Goal: Information Seeking & Learning: Find specific fact

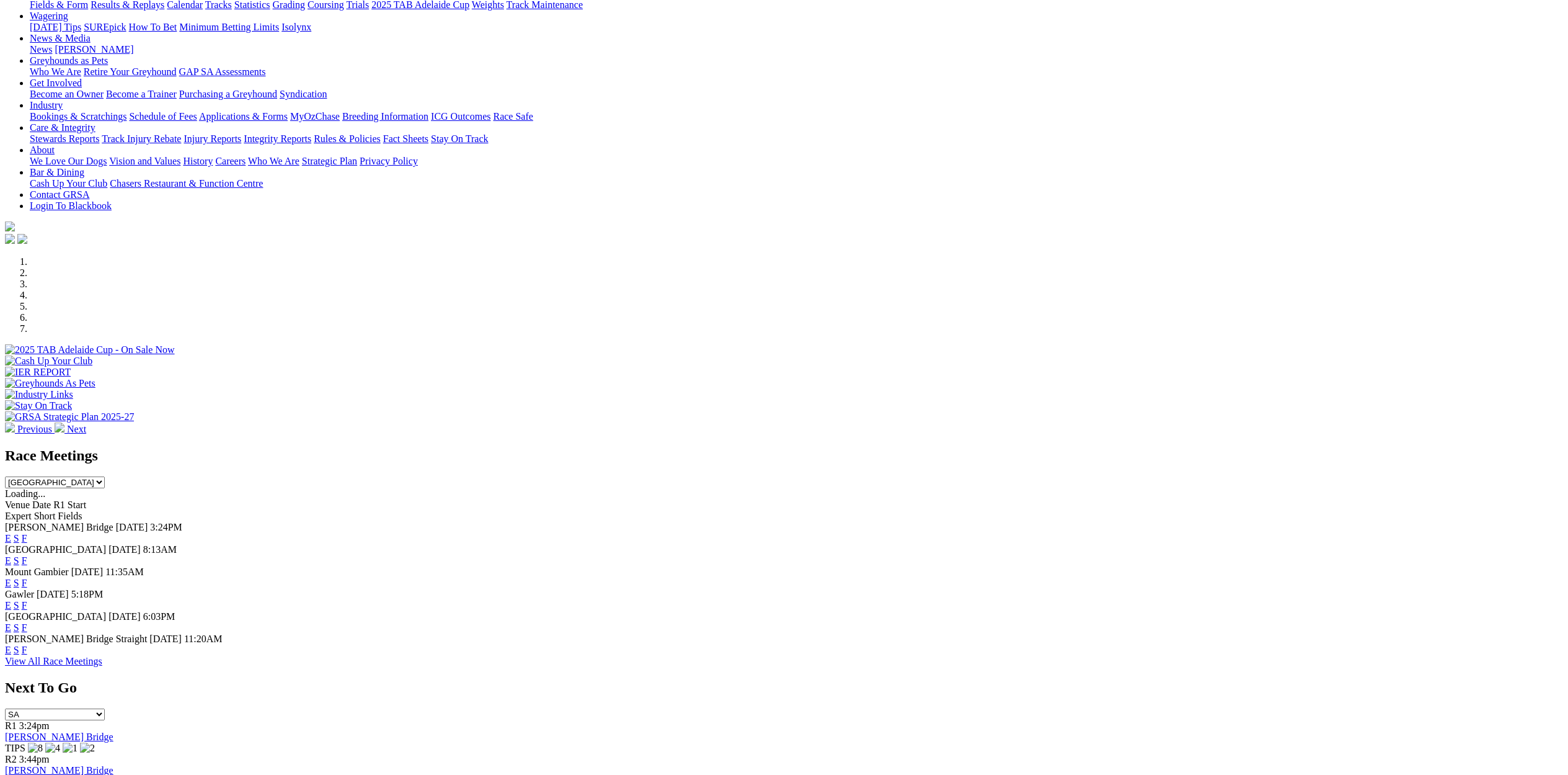
scroll to position [199, 0]
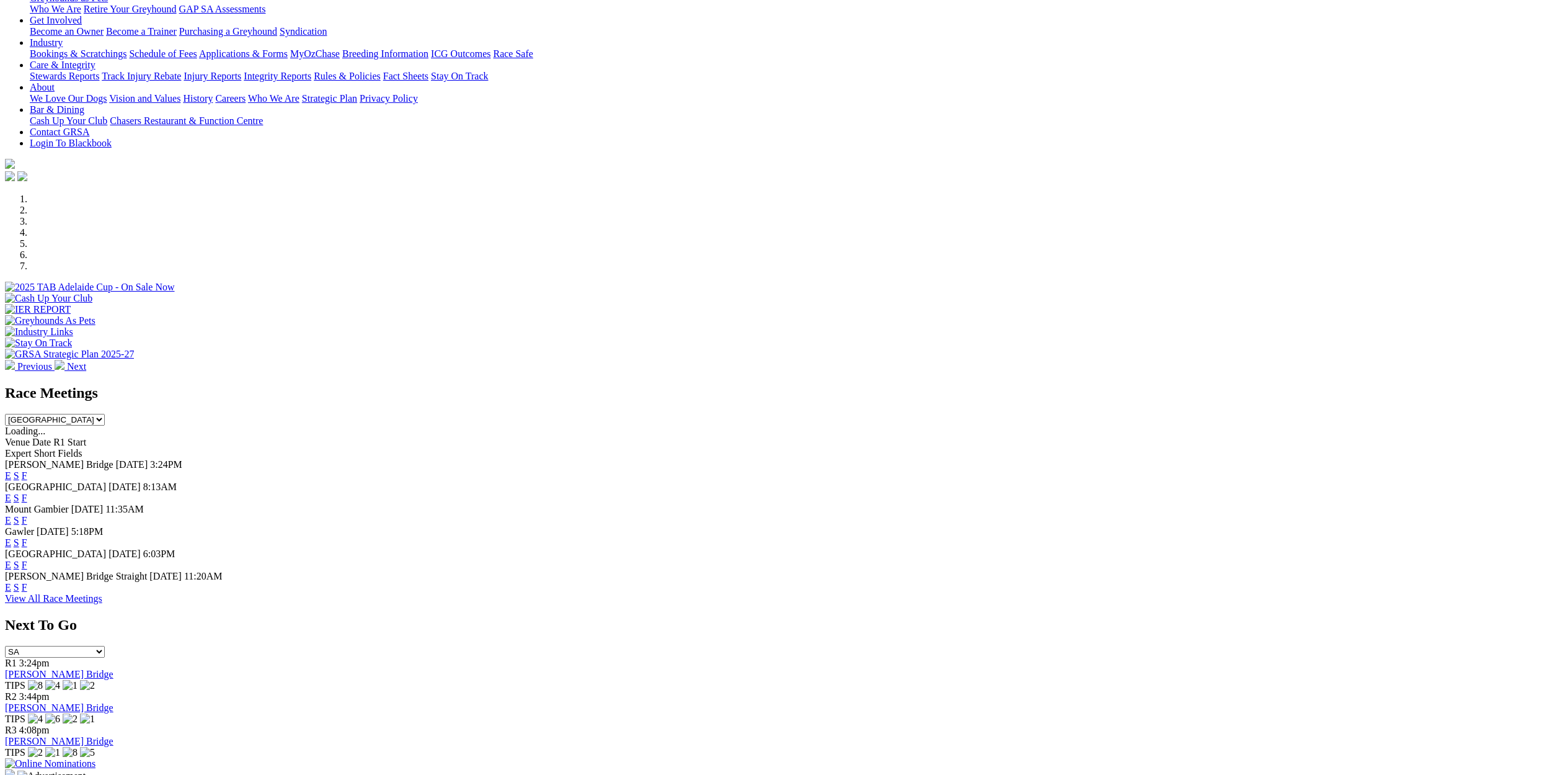
click at [105, 413] on select "South Australia New South Wales Northern Territory Queensland Tasmania Victoria…" at bounding box center [55, 419] width 100 height 12
select select "NSW"
click at [105, 413] on select "South Australia New South Wales Northern Territory Queensland Tasmania Victoria…" at bounding box center [55, 419] width 100 height 12
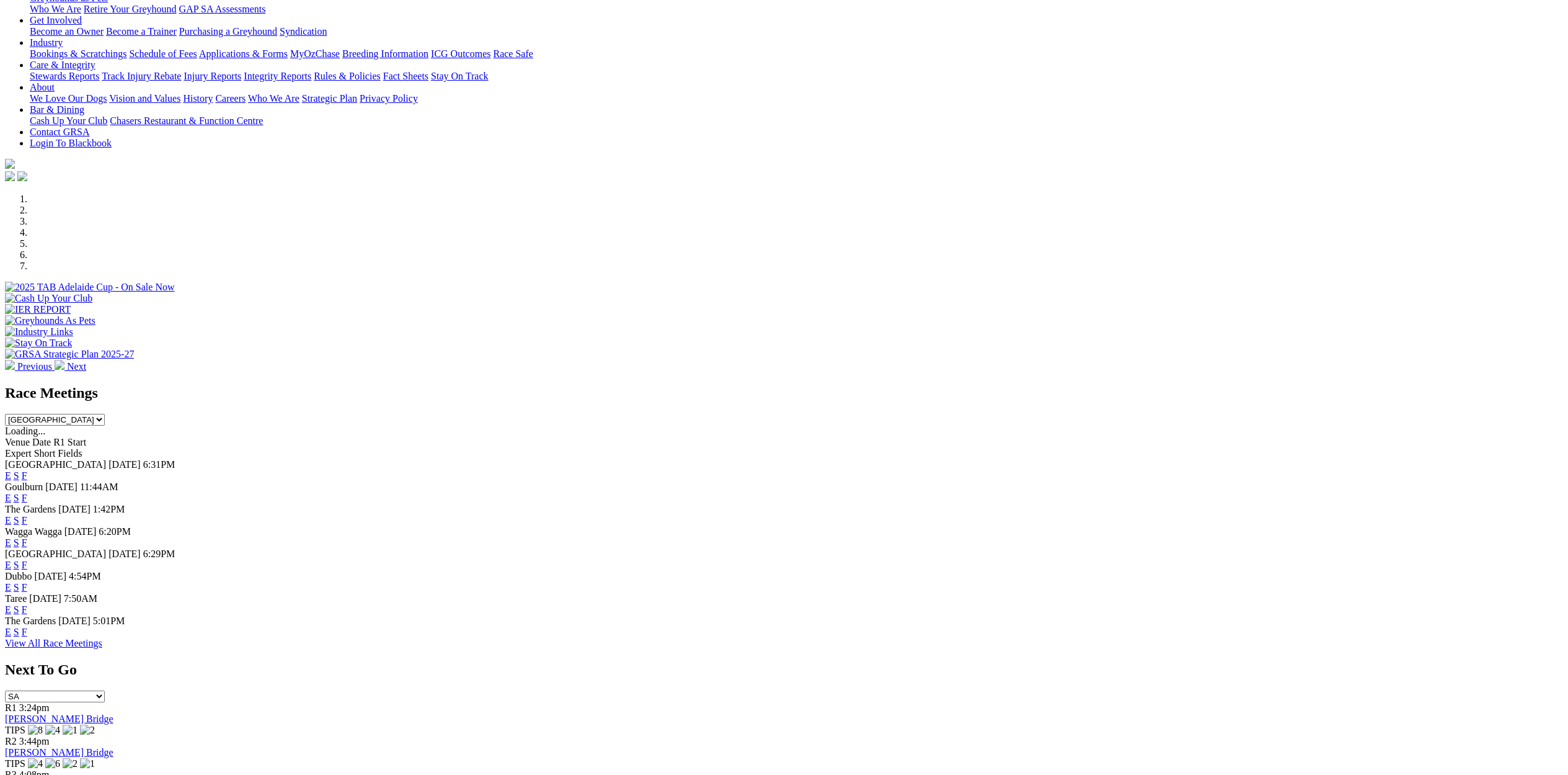
click at [11, 470] on link "E" at bounding box center [8, 475] width 6 height 11
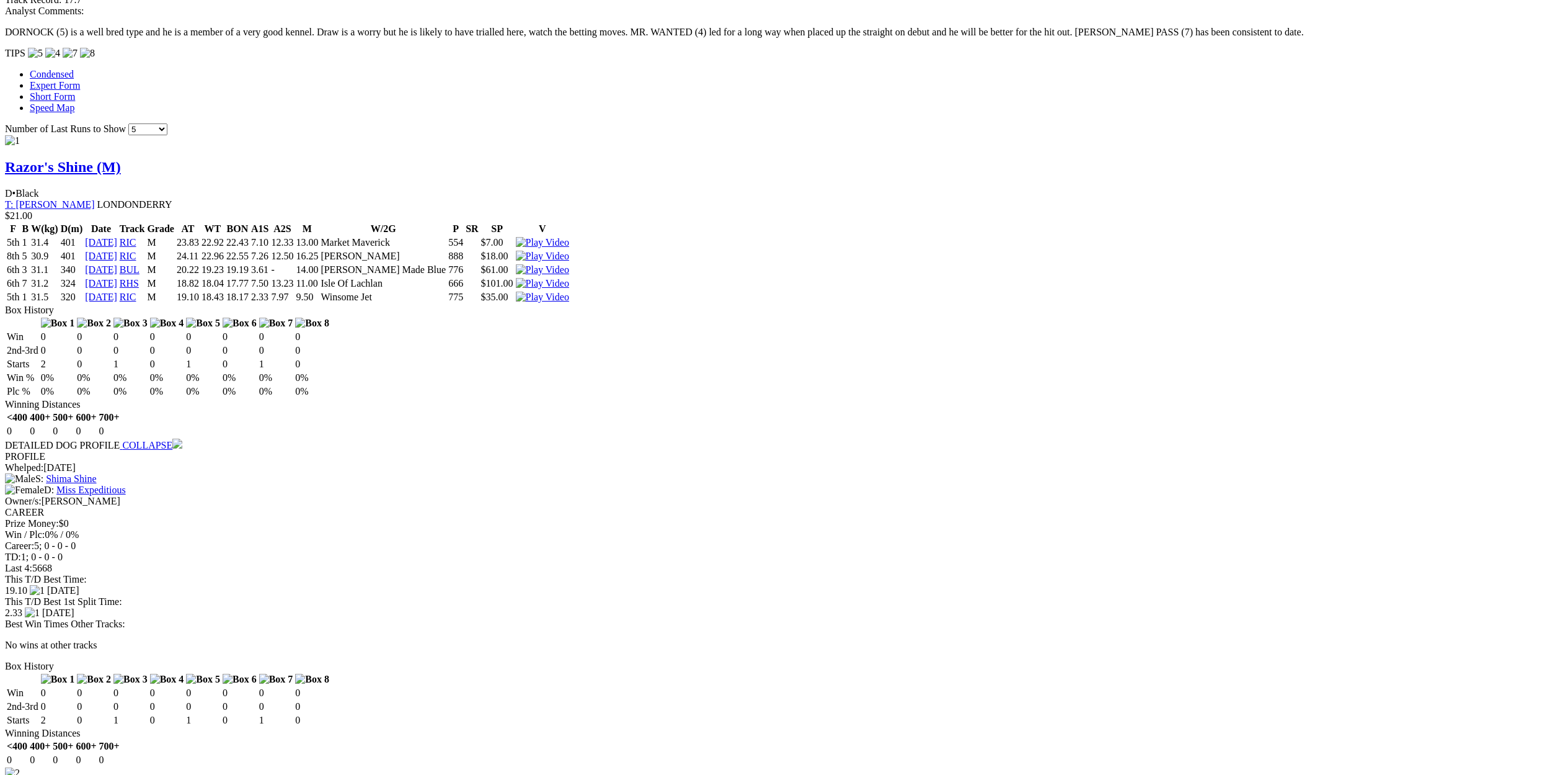
scroll to position [1021, 0]
